Goal: Task Accomplishment & Management: Complete application form

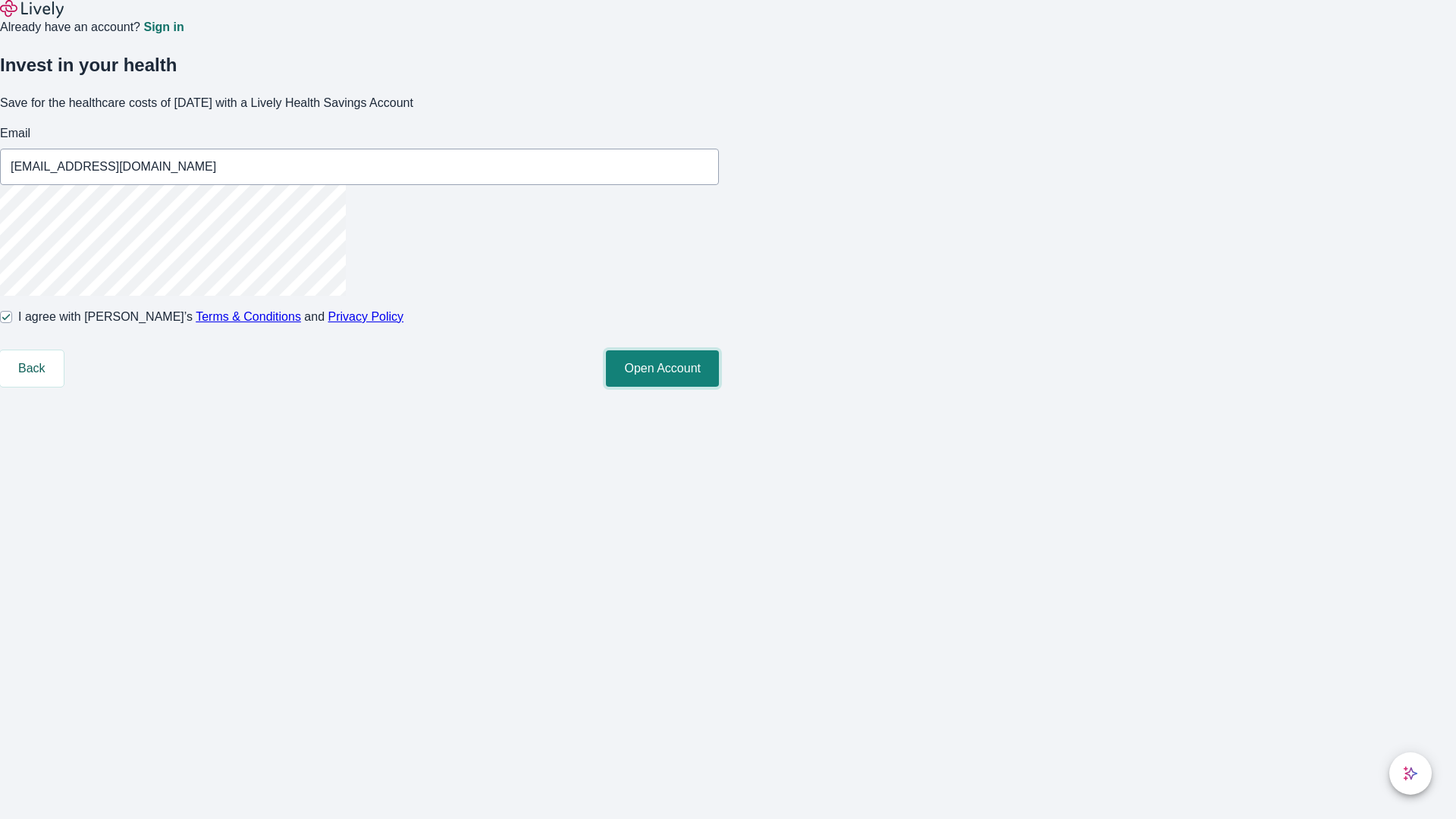
click at [719, 386] on button "Open Account" at bounding box center [662, 368] width 113 height 36
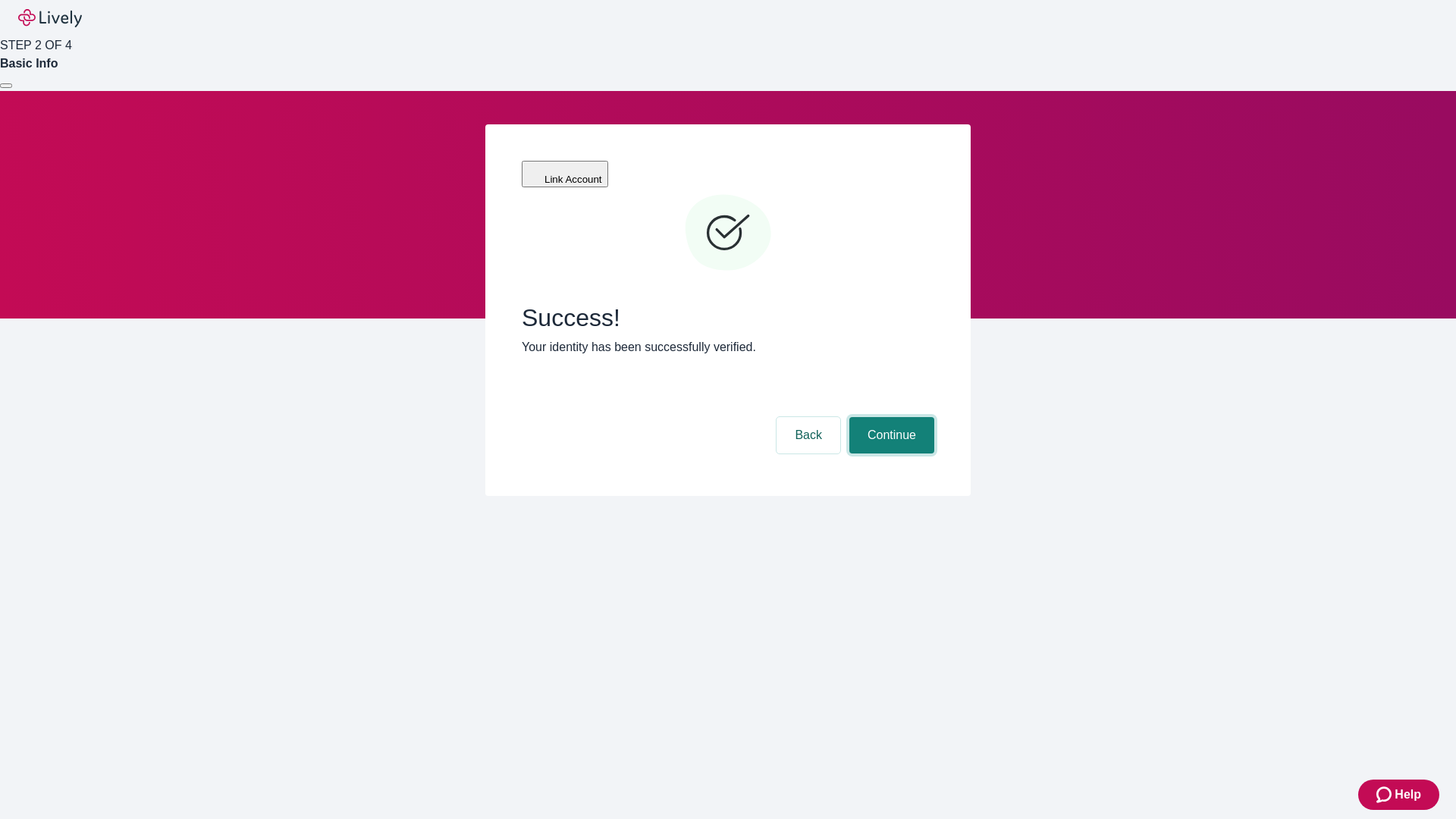
click at [890, 417] on button "Continue" at bounding box center [892, 435] width 85 height 36
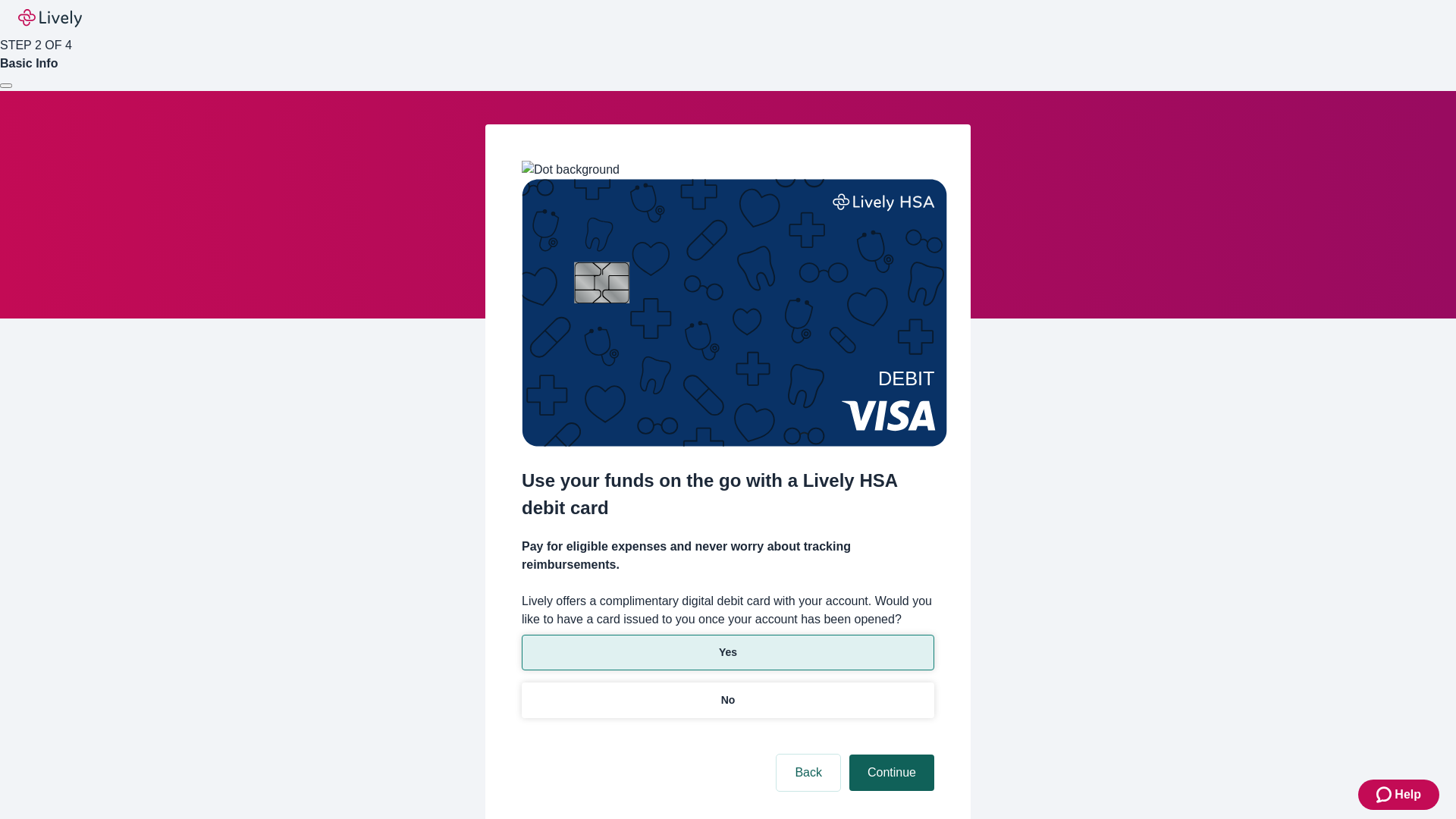
click at [728, 692] on p "No" at bounding box center [728, 700] width 14 height 16
click at [890, 755] on button "Continue" at bounding box center [892, 773] width 85 height 36
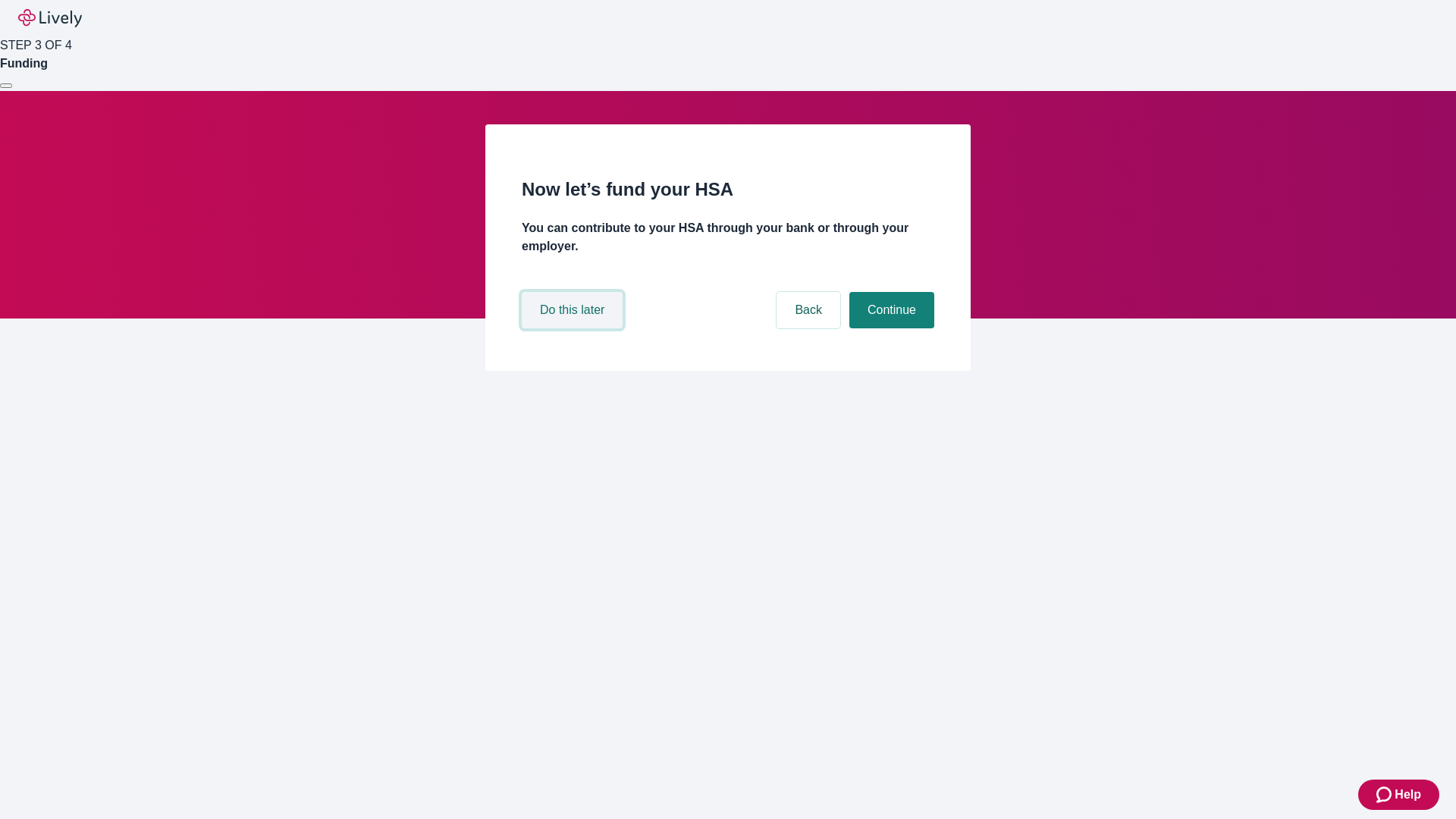
click at [575, 329] on button "Do this later" at bounding box center [572, 310] width 100 height 36
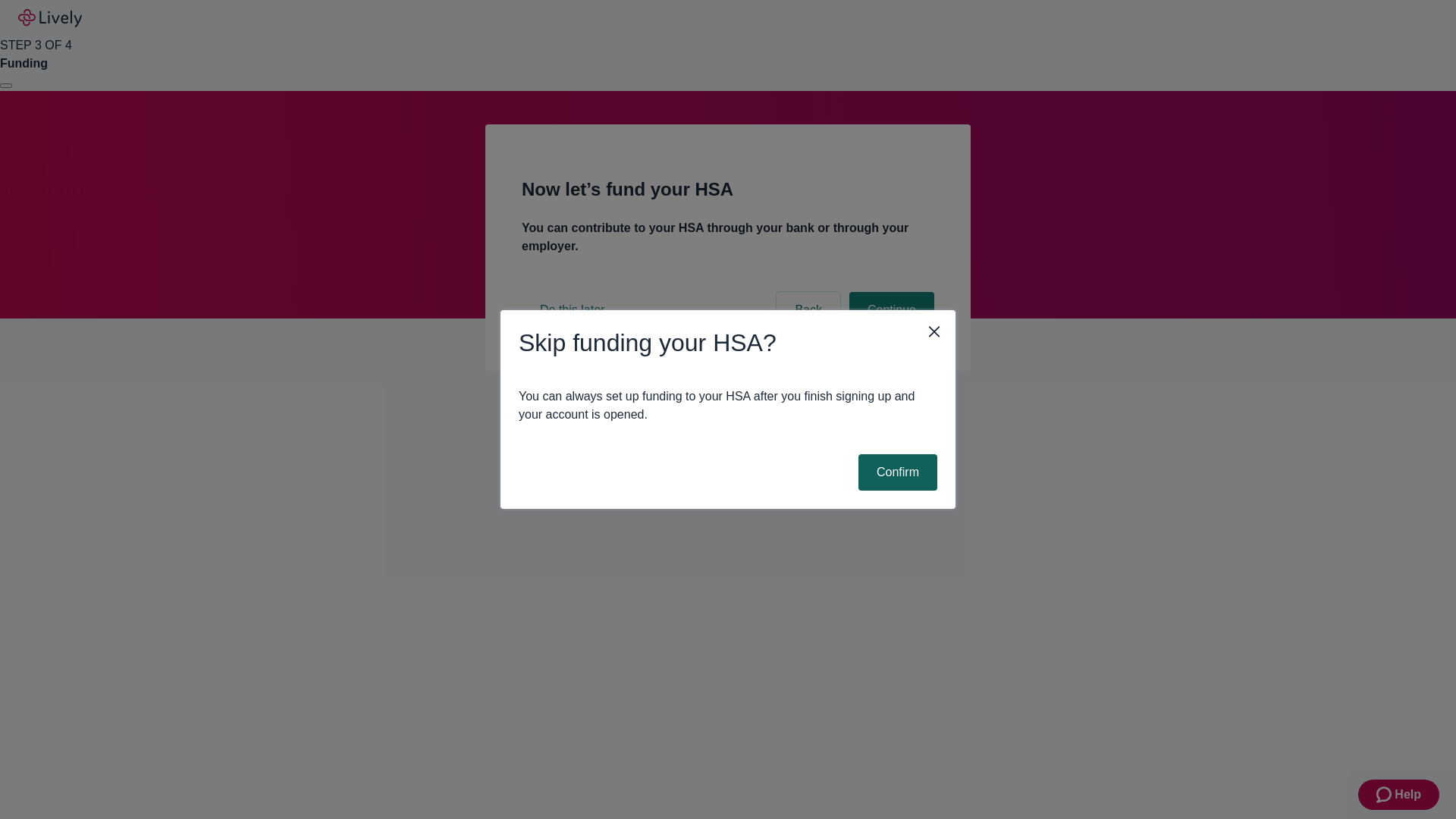
click at [896, 472] on button "Confirm" at bounding box center [898, 472] width 79 height 36
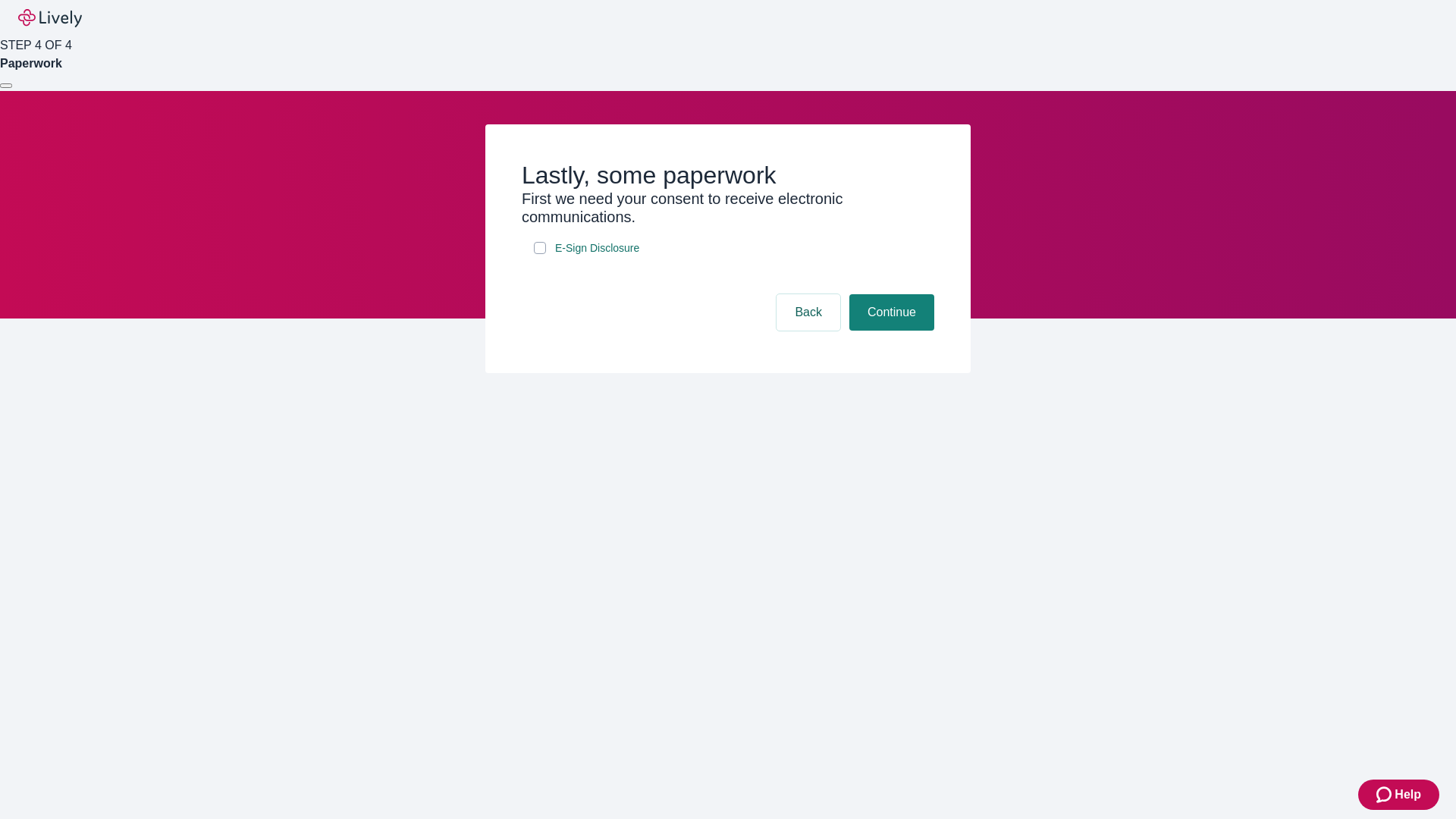
click at [540, 254] on input "E-Sign Disclosure" at bounding box center [539, 247] width 12 height 12
checkbox input "true"
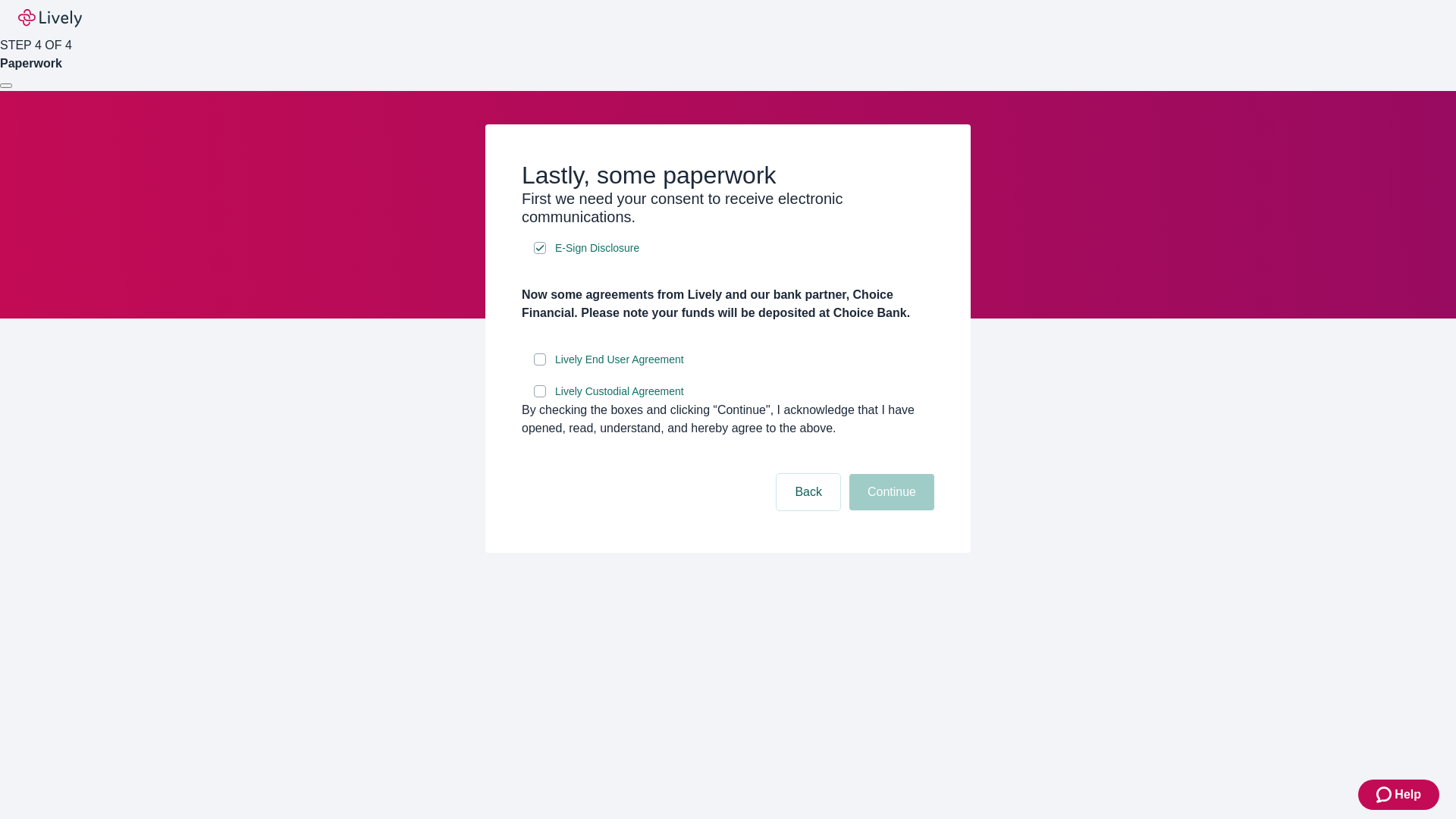
click at [540, 366] on input "Lively End User Agreement" at bounding box center [539, 359] width 12 height 12
checkbox input "true"
click at [540, 397] on input "Lively Custodial Agreement" at bounding box center [539, 391] width 12 height 12
checkbox input "true"
click at [890, 510] on button "Continue" at bounding box center [892, 492] width 85 height 36
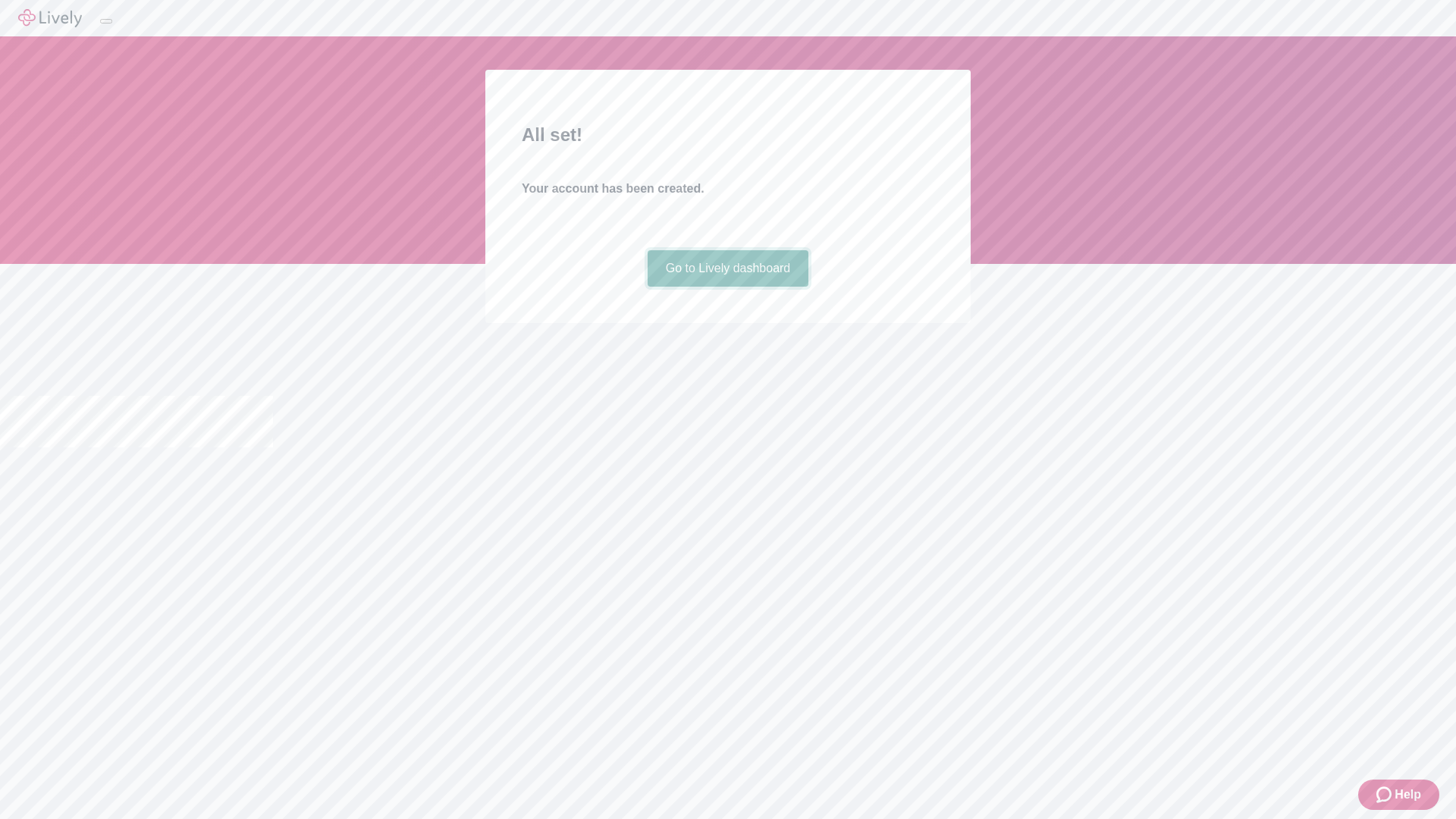
click at [728, 287] on link "Go to Lively dashboard" at bounding box center [728, 269] width 162 height 36
